Goal: Task Accomplishment & Management: Complete application form

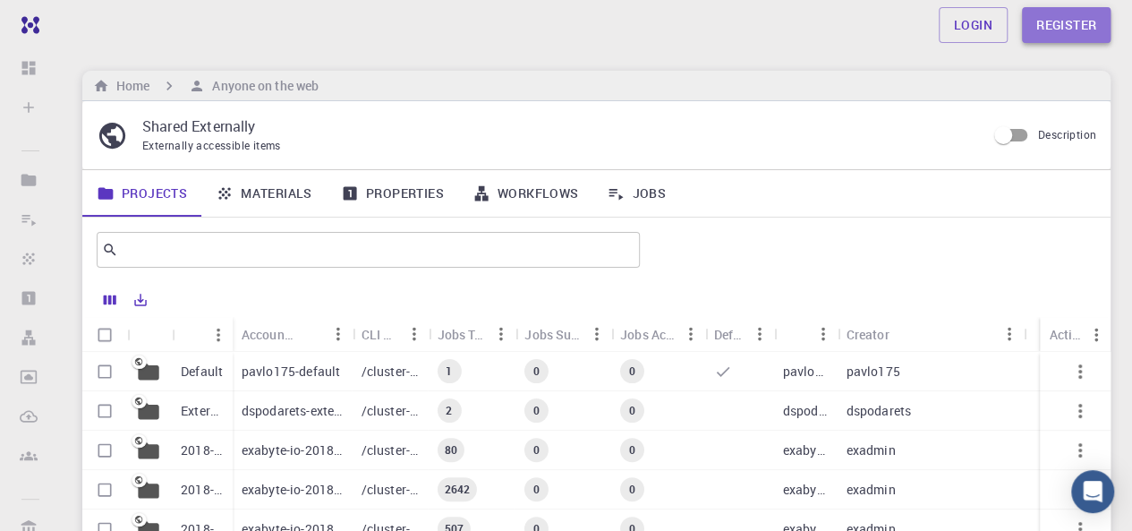
click at [1036, 38] on link "Register" at bounding box center [1066, 25] width 89 height 36
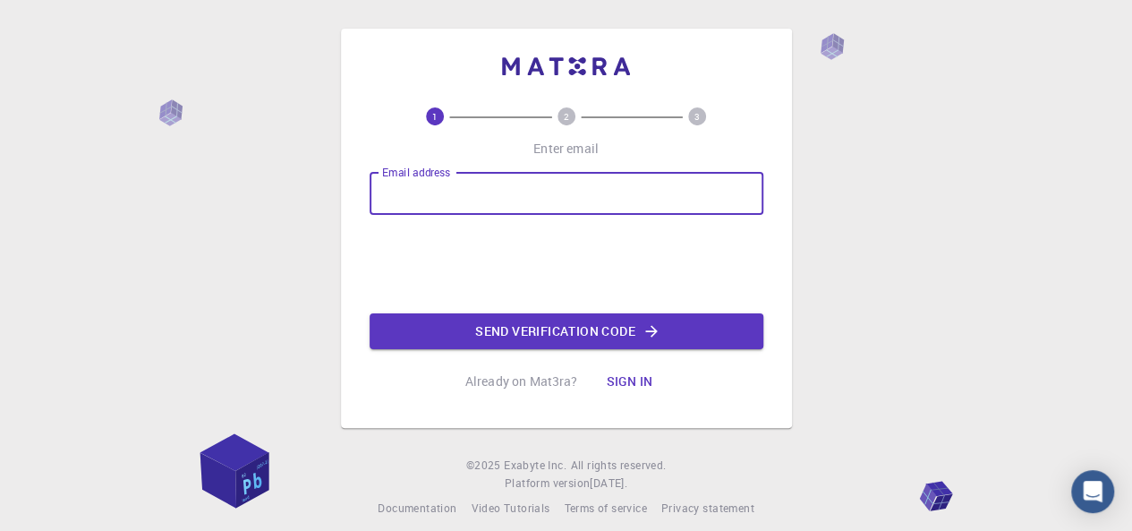
click at [621, 179] on input "Email address" at bounding box center [566, 193] width 394 height 43
type input "[EMAIL_ADDRESS][DOMAIN_NAME]"
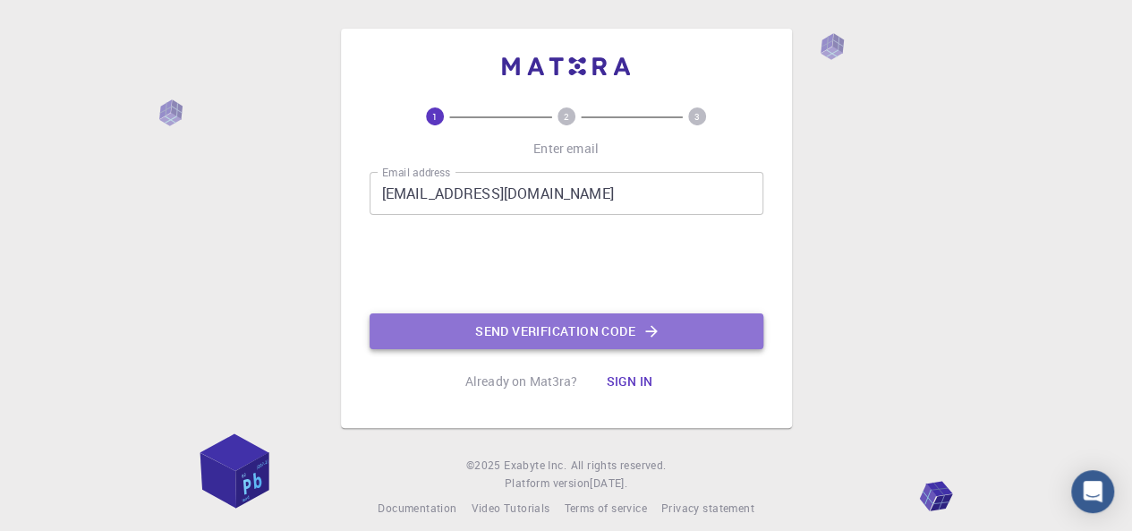
click at [463, 321] on button "Send verification code" at bounding box center [566, 331] width 394 height 36
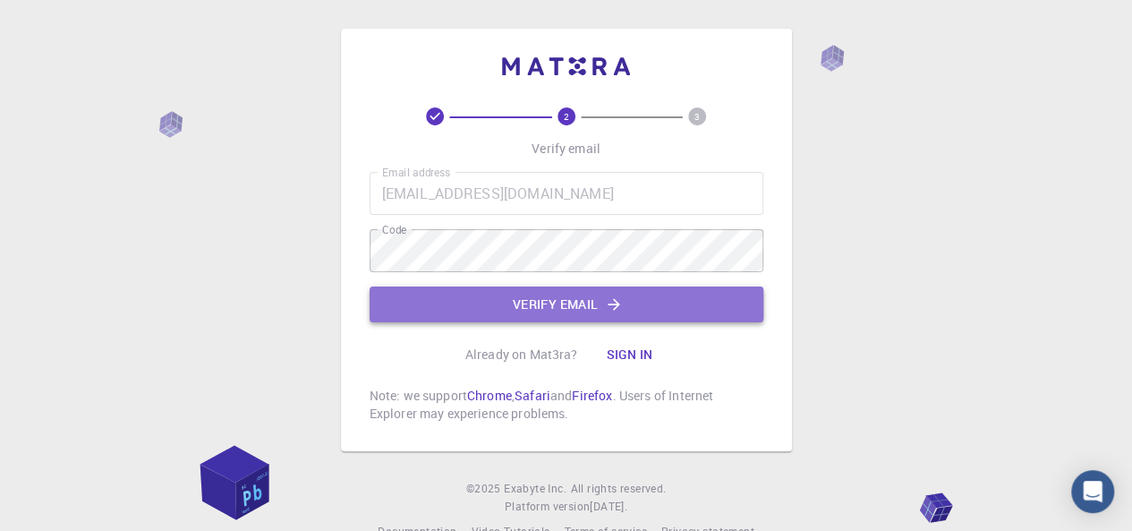
click at [505, 309] on button "Verify email" at bounding box center [566, 304] width 394 height 36
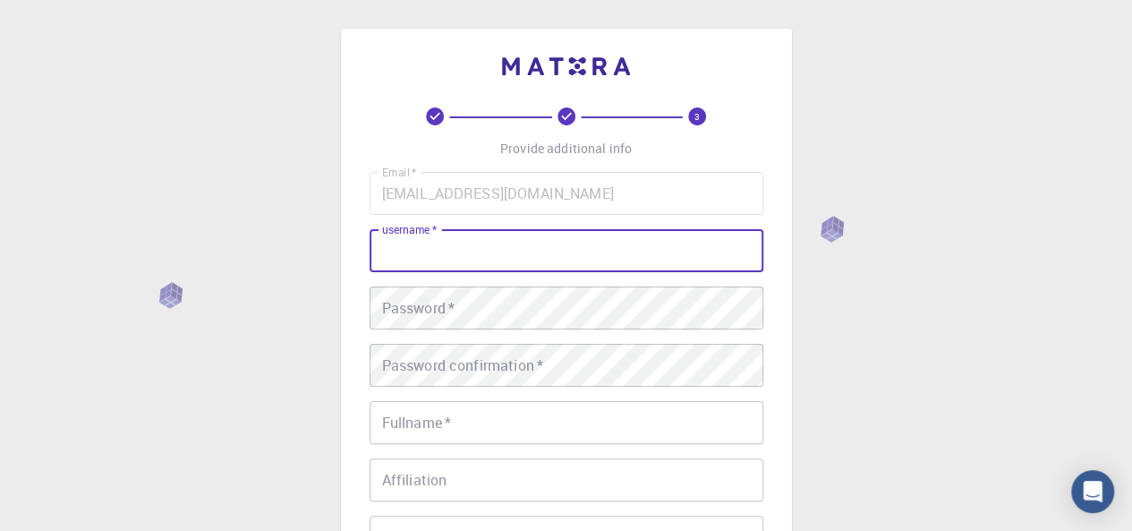
click at [455, 257] on input "username   *" at bounding box center [566, 250] width 394 height 43
type input "yasir"
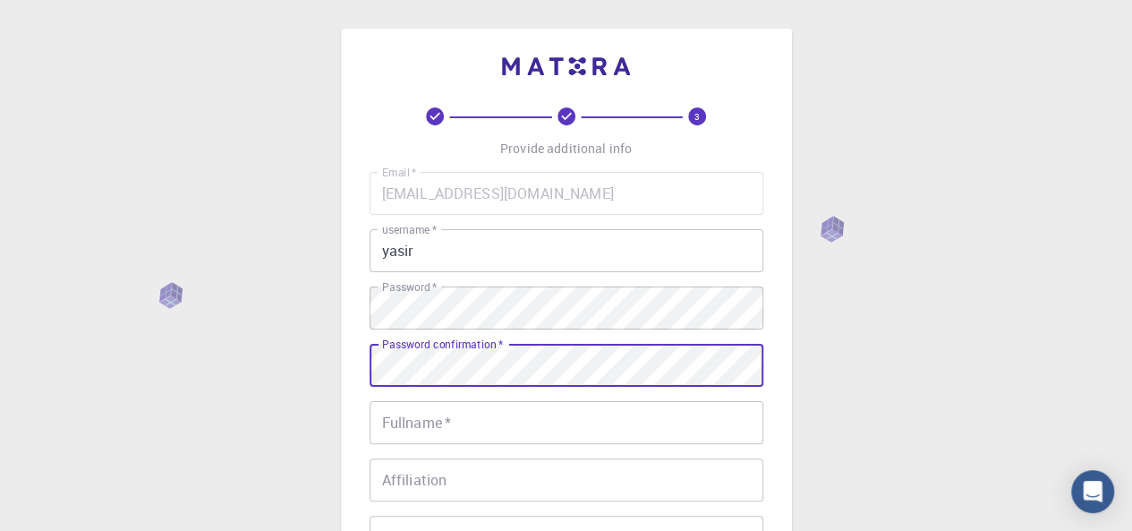
click at [431, 419] on input "Fullname   *" at bounding box center [566, 422] width 394 height 43
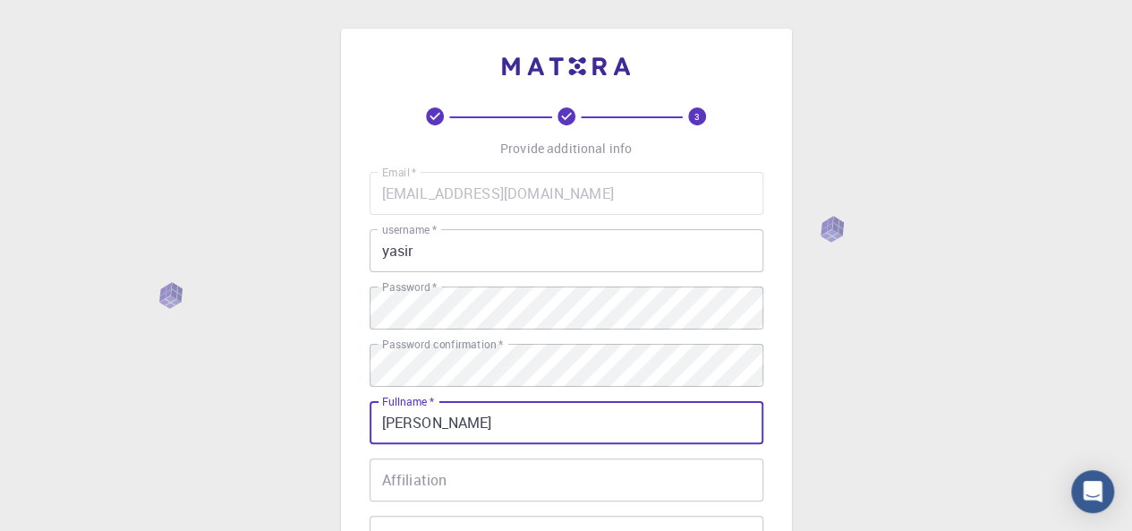
type input "[PERSON_NAME]"
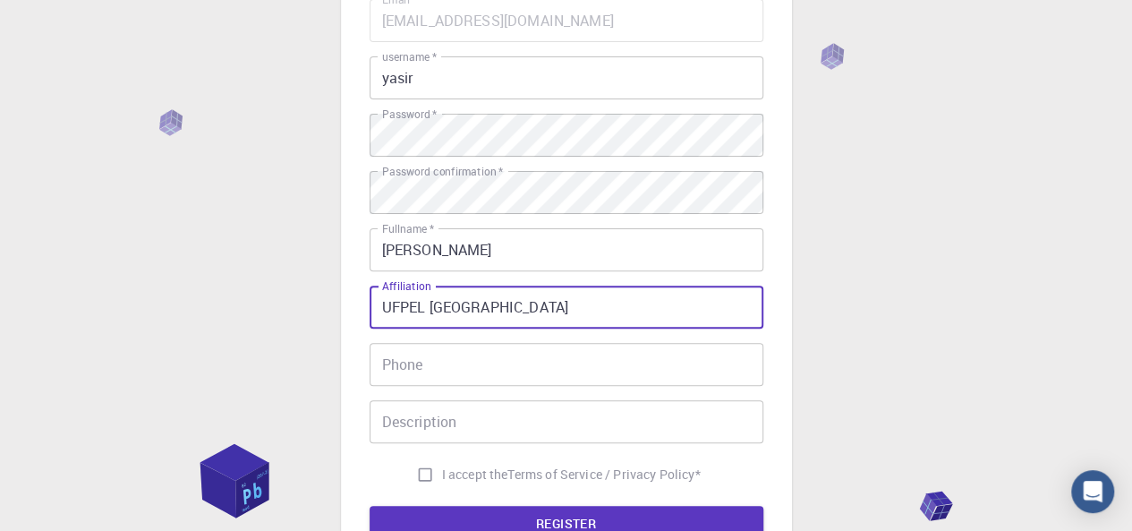
scroll to position [293, 0]
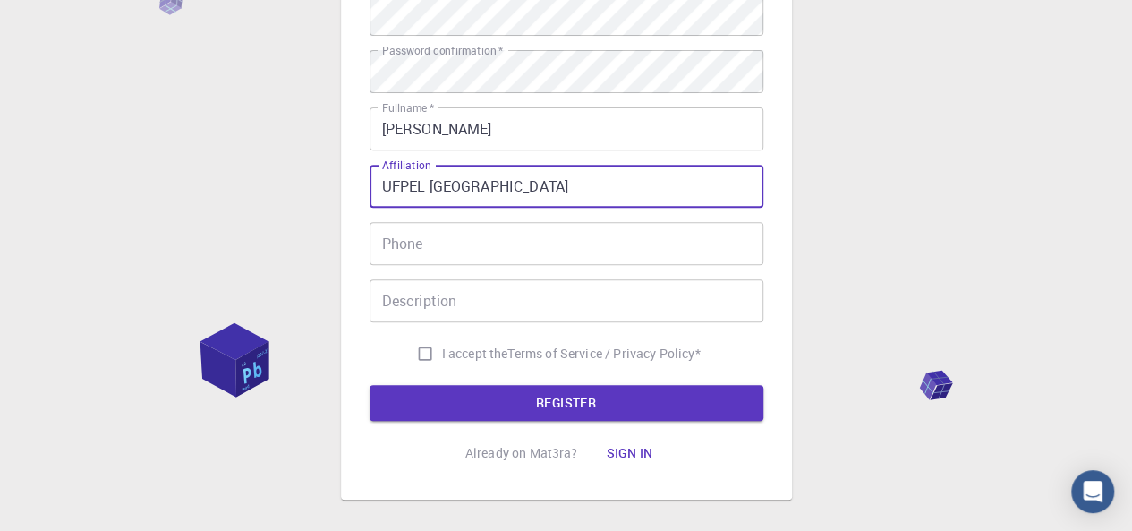
type input "UFPEL [GEOGRAPHIC_DATA]"
click at [401, 247] on input "Phone" at bounding box center [566, 243] width 394 height 43
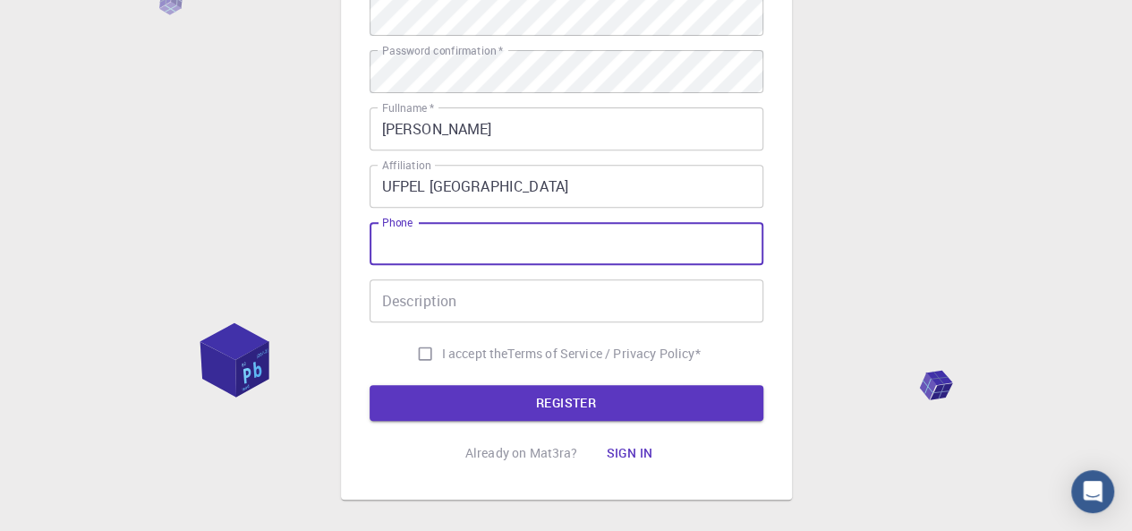
click at [405, 301] on input "Description" at bounding box center [566, 300] width 394 height 43
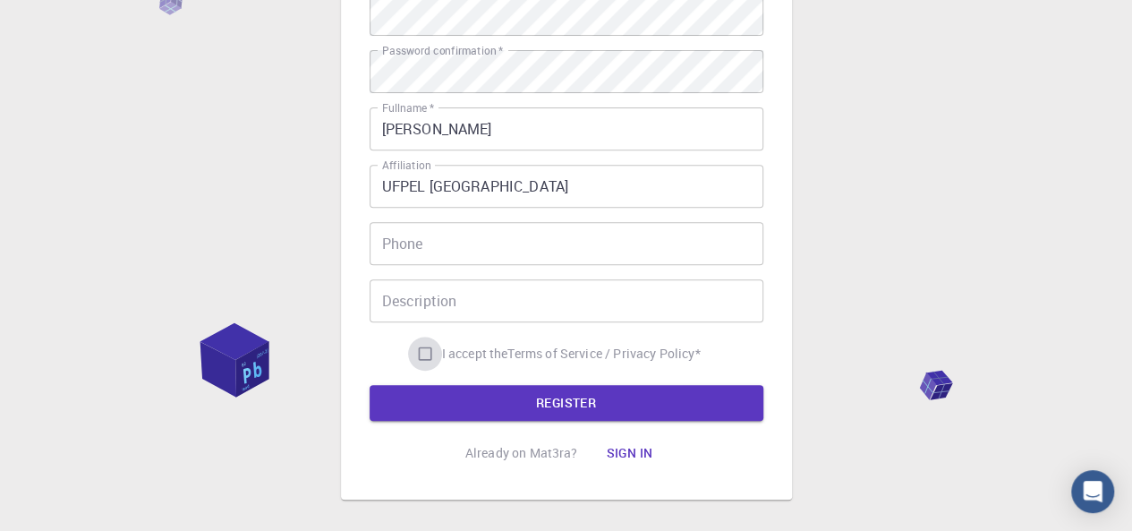
click at [424, 353] on input "I accept the Terms of Service / Privacy Policy *" at bounding box center [425, 353] width 34 height 34
checkbox input "true"
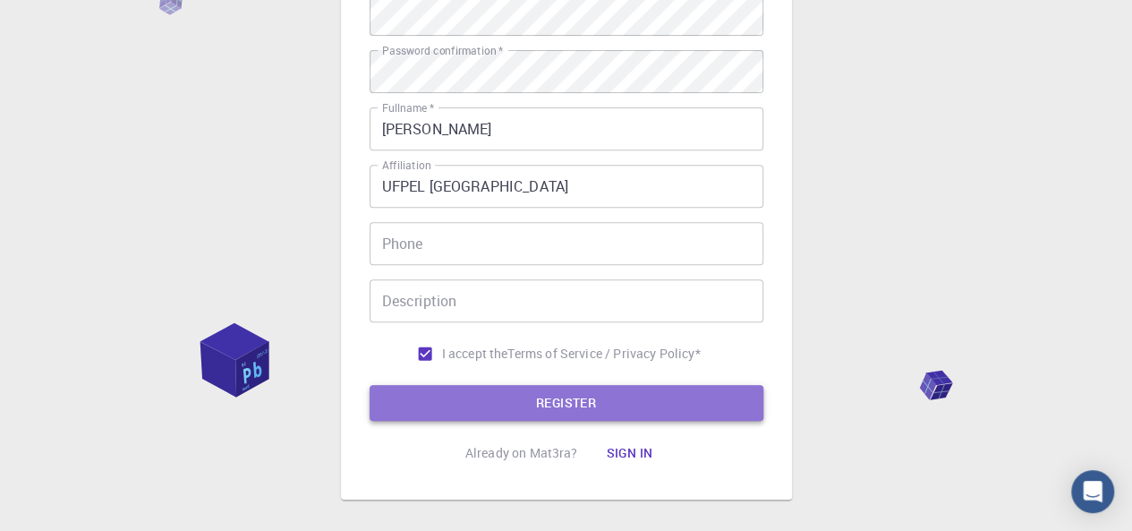
click at [440, 393] on button "REGISTER" at bounding box center [566, 403] width 394 height 36
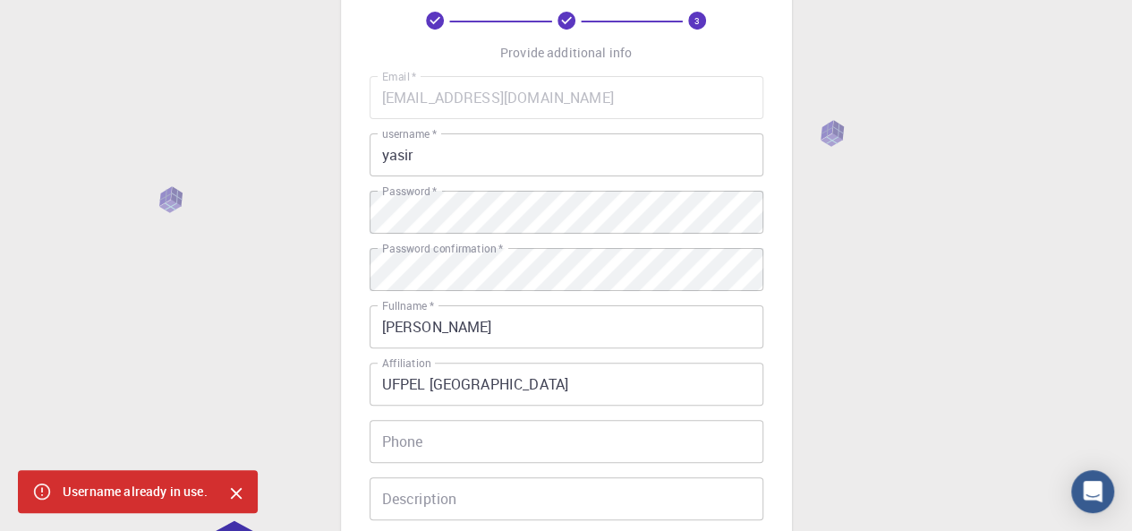
scroll to position [86, 0]
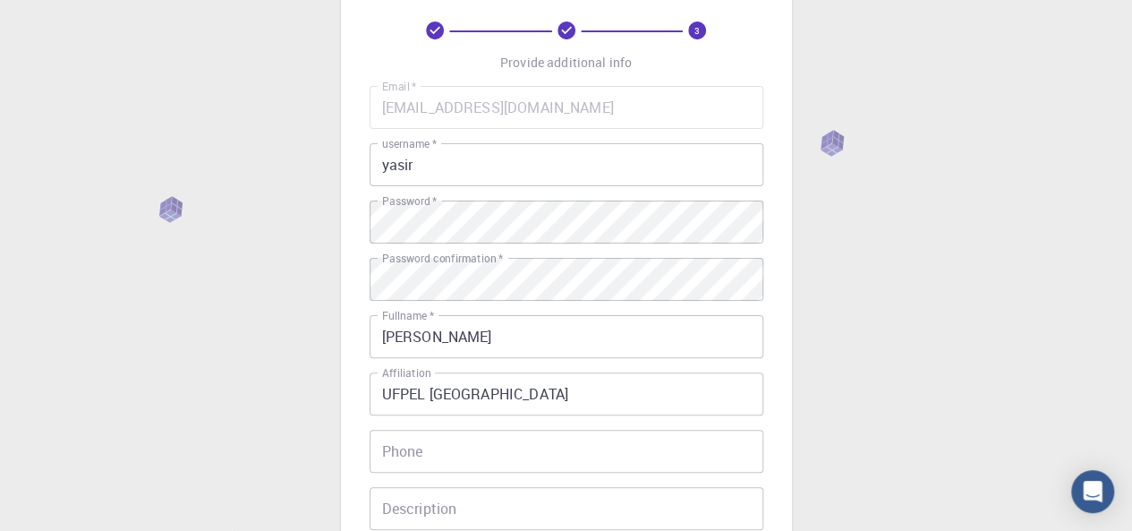
click at [500, 172] on input "yasir" at bounding box center [566, 164] width 394 height 43
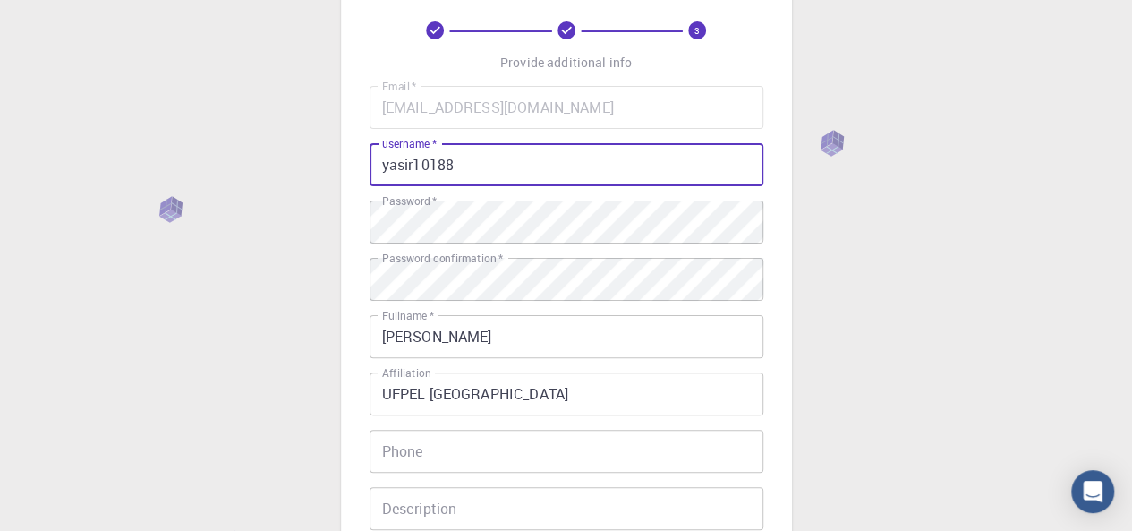
scroll to position [369, 0]
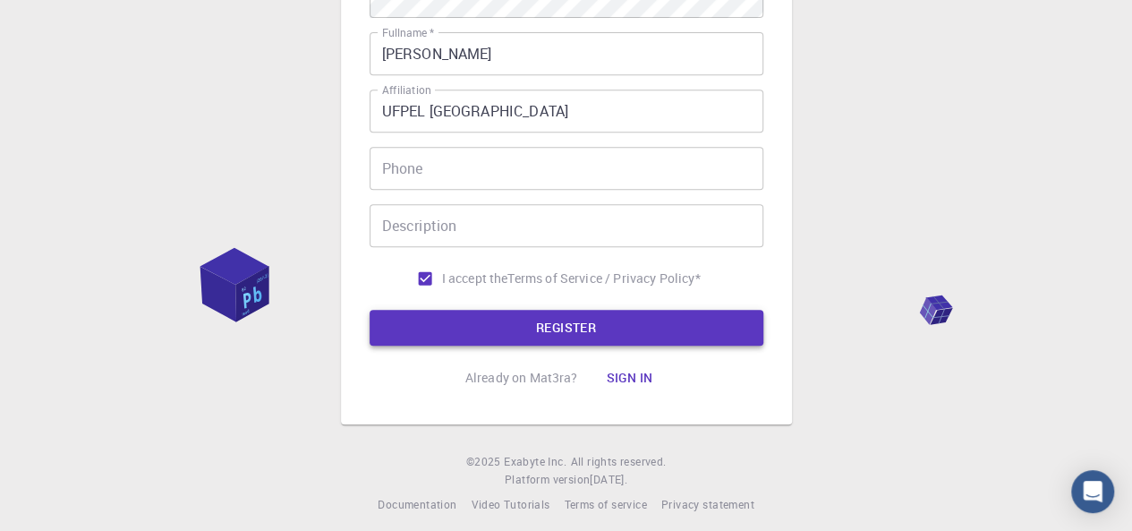
type input "yasir10188"
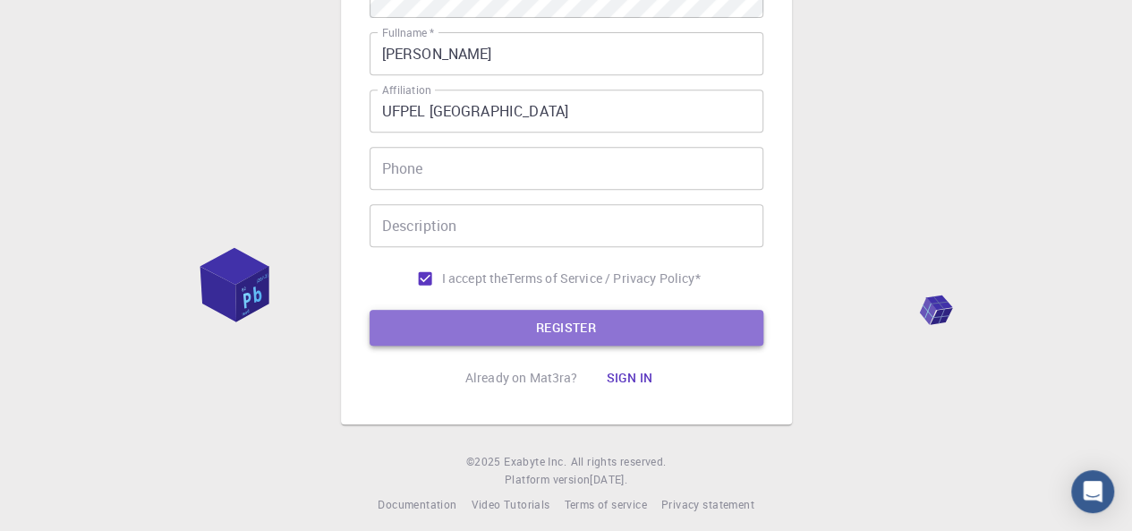
click at [639, 319] on button "REGISTER" at bounding box center [566, 328] width 394 height 36
